Goal: Task Accomplishment & Management: Manage account settings

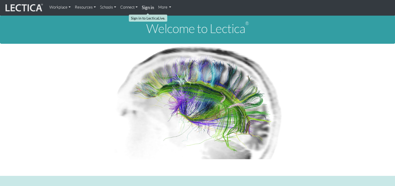
click at [146, 6] on strong "Sign in" at bounding box center [148, 7] width 12 height 5
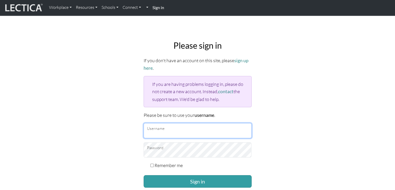
click at [169, 128] on input "Username" at bounding box center [198, 130] width 108 height 15
type input "Atenea"
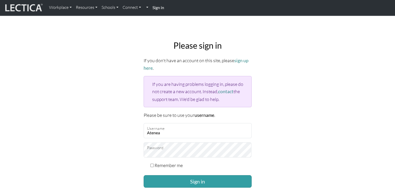
click at [144, 175] on button "Sign in" at bounding box center [198, 181] width 108 height 12
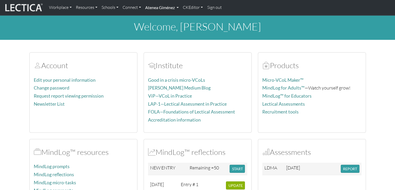
click at [161, 5] on link "Atenea Giménez" at bounding box center [162, 7] width 38 height 11
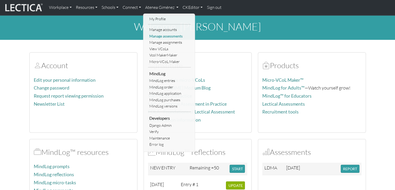
click at [164, 36] on link "Manage assessments" at bounding box center [169, 36] width 43 height 6
